Goal: Task Accomplishment & Management: Manage account settings

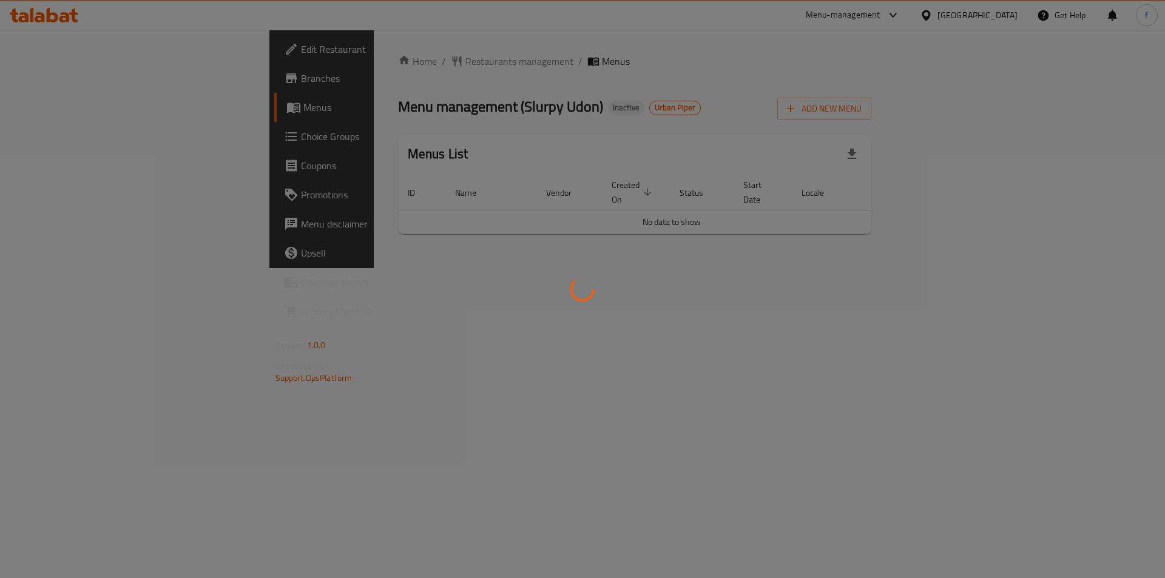
click at [775, 290] on div at bounding box center [582, 289] width 1165 height 578
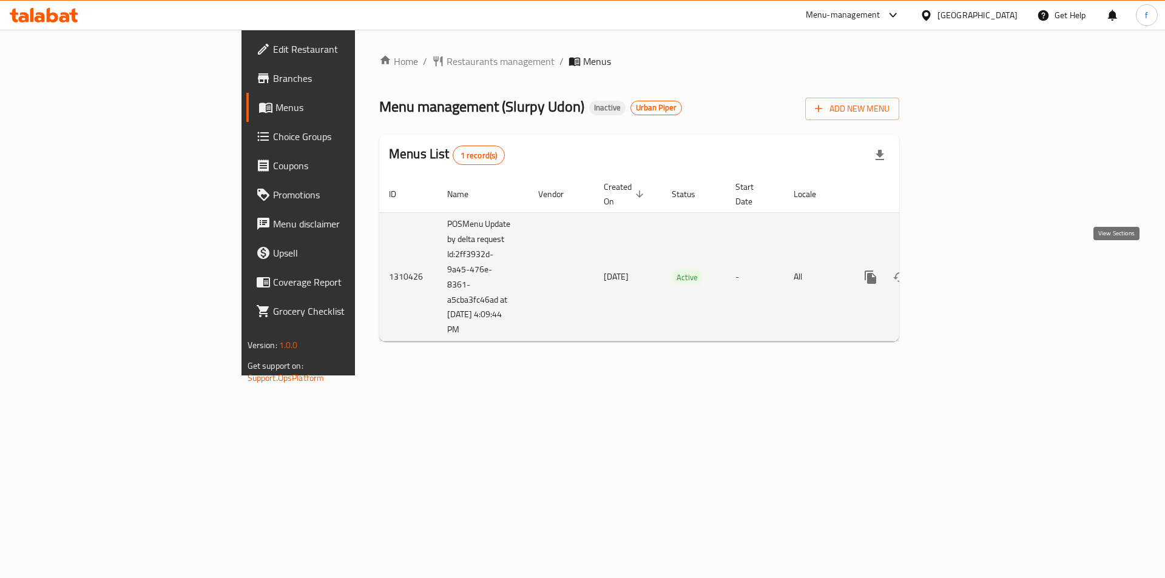
click at [972, 272] on link "enhanced table" at bounding box center [957, 277] width 29 height 29
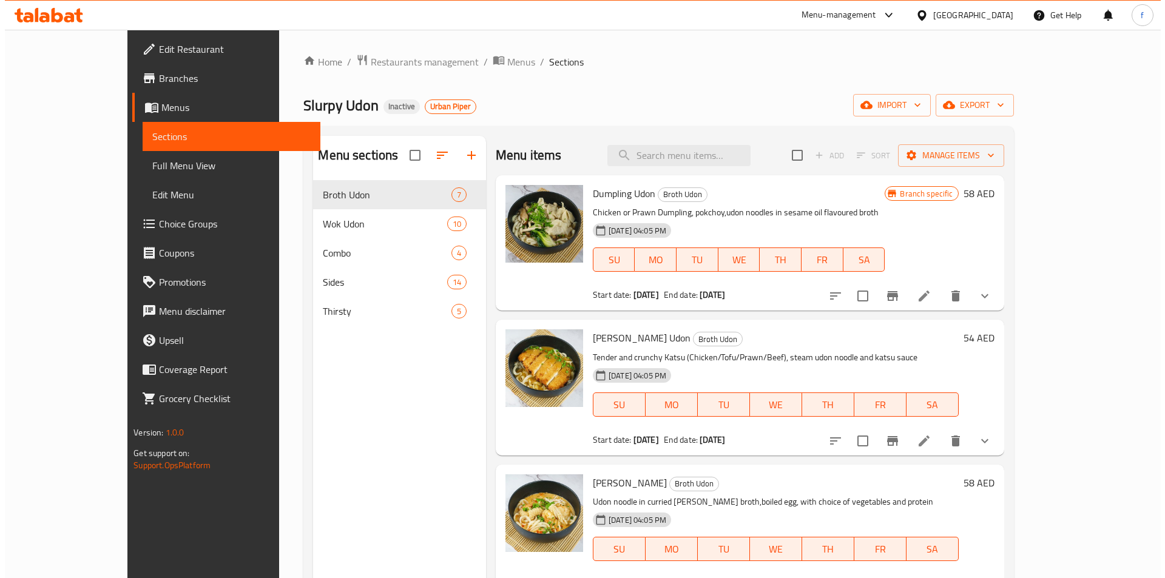
scroll to position [243, 0]
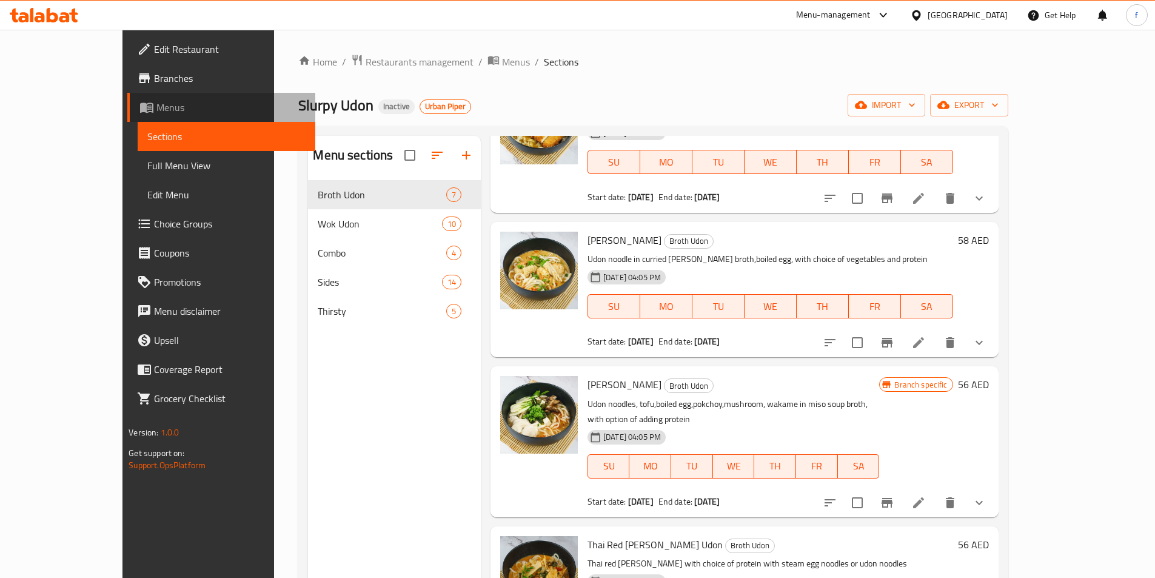
click at [127, 99] on link "Menus" at bounding box center [221, 107] width 188 height 29
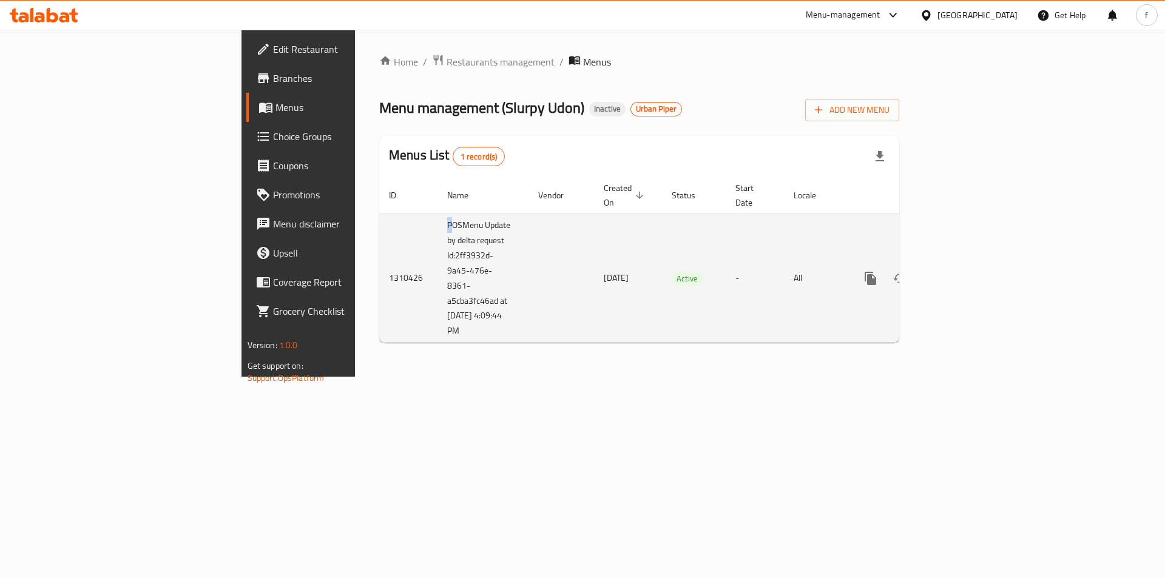
click at [437, 213] on td "POSMenu Update by delta request Id:2ff3932d-9a45-476e-8361-a5cba3fc46ad at [DAT…" at bounding box center [482, 277] width 91 height 129
drag, startPoint x: 324, startPoint y: 216, endPoint x: 309, endPoint y: 321, distance: 106.6
click at [437, 320] on td "POSMenu Update by delta request Id:2ff3932d-9a45-476e-8361-a5cba3fc46ad at [DAT…" at bounding box center [482, 277] width 91 height 129
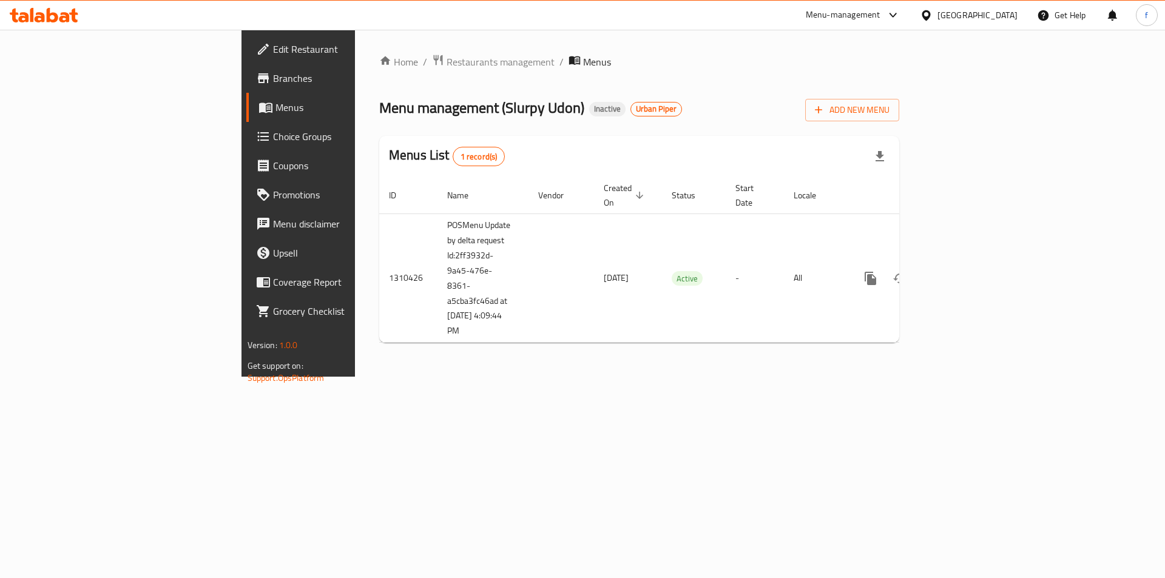
click at [355, 377] on div "Home / Restaurants management / Menus Menu management ( Slurpy Udon ) Inactive …" at bounding box center [639, 203] width 568 height 347
